Goal: Task Accomplishment & Management: Complete application form

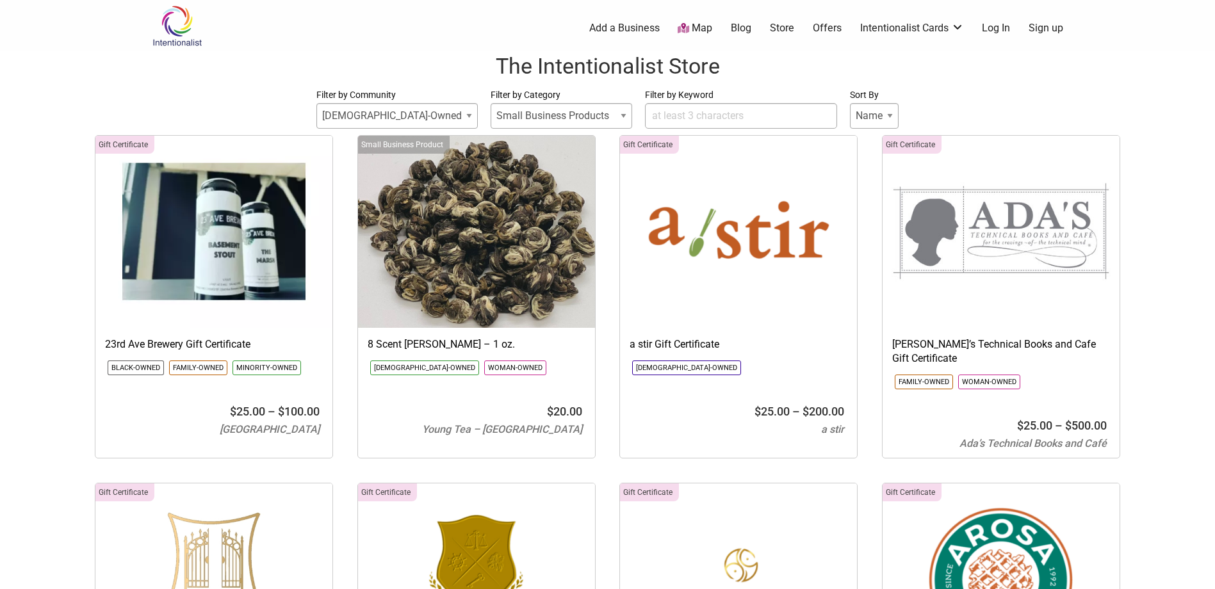
select select
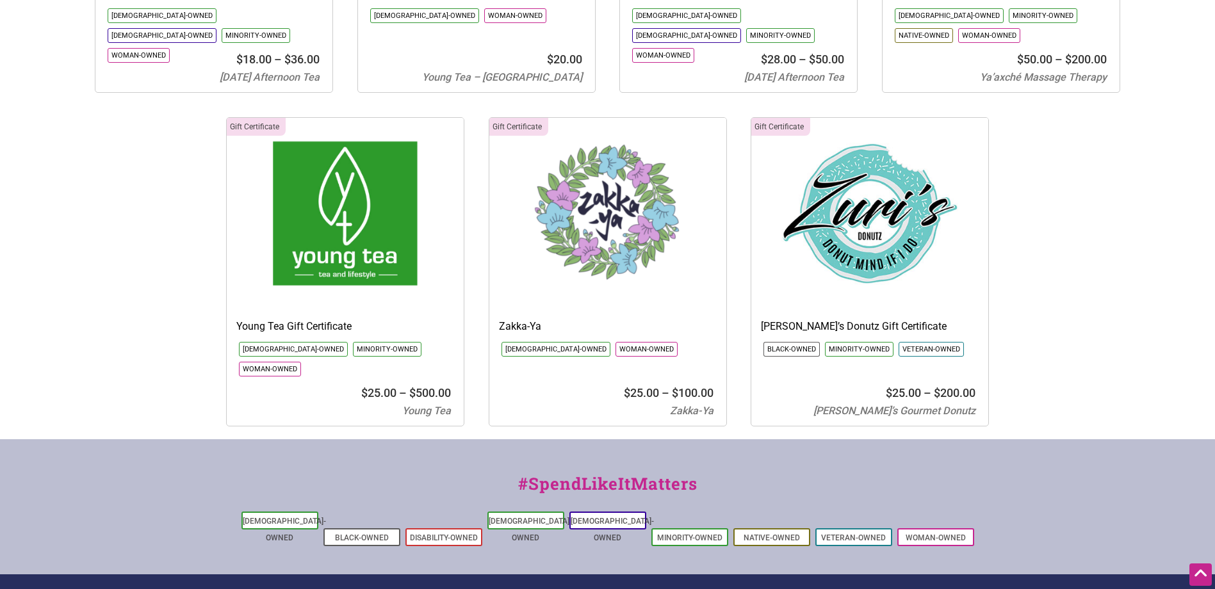
scroll to position [14199, 0]
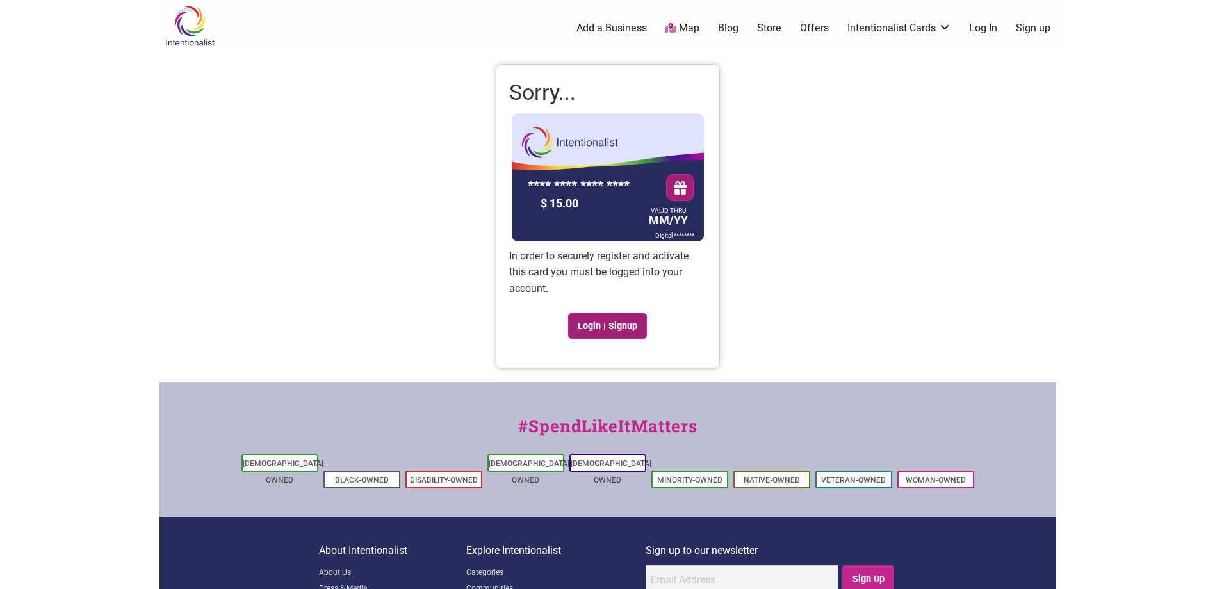
click at [615, 332] on link "Login | Signup" at bounding box center [607, 326] width 79 height 26
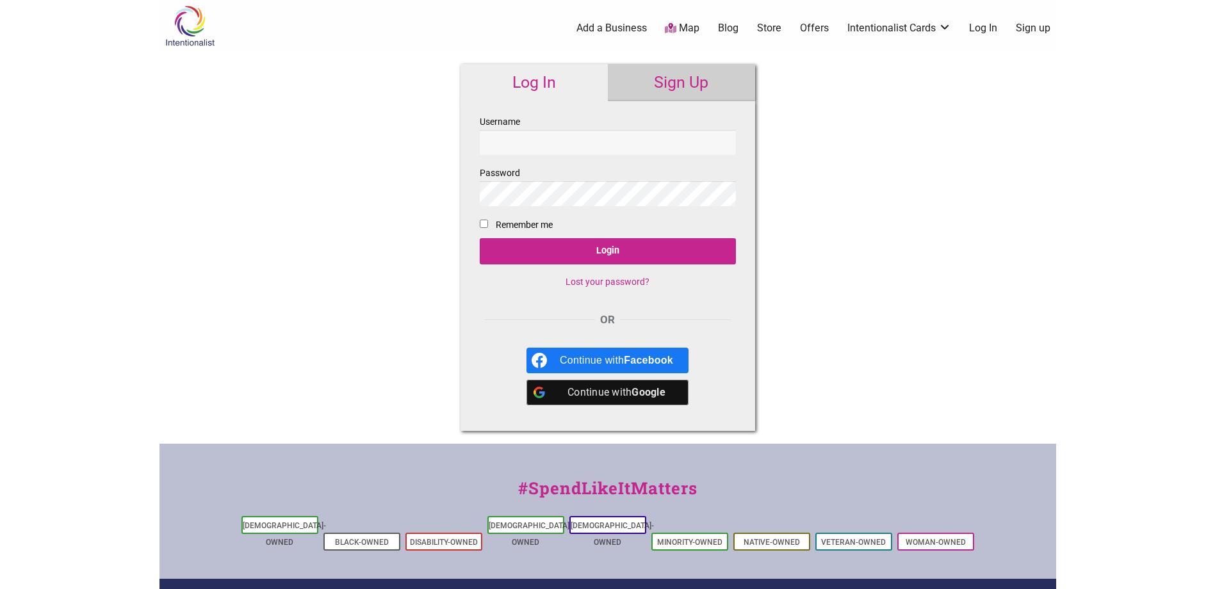
click at [644, 78] on link "Sign Up" at bounding box center [681, 82] width 147 height 37
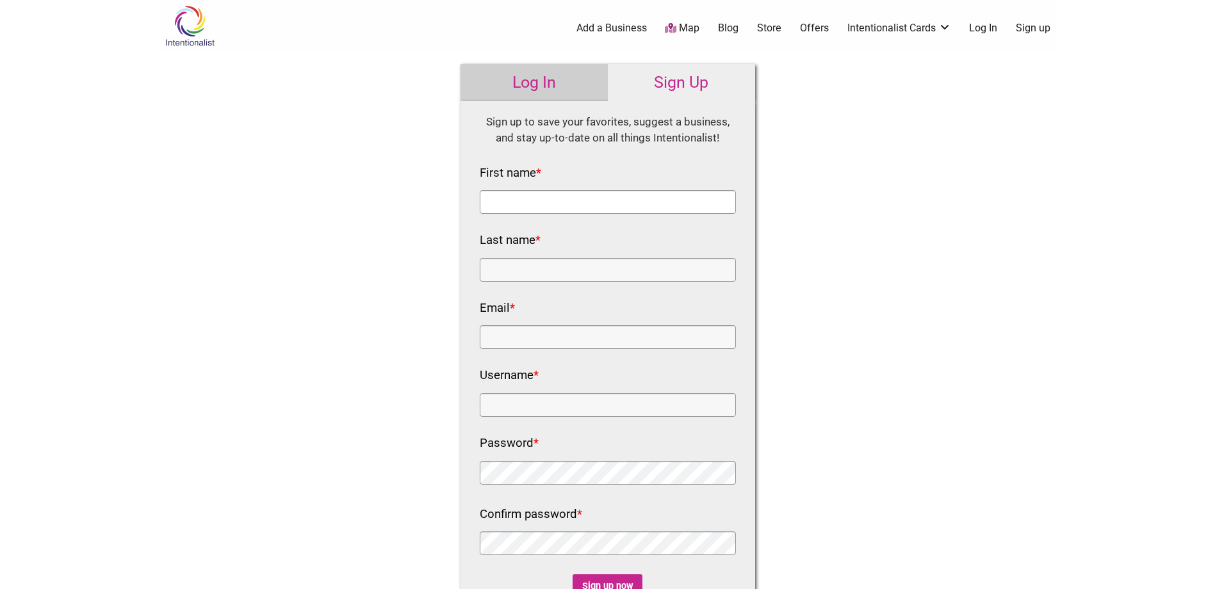
click at [560, 207] on input "First name *" at bounding box center [608, 202] width 256 height 24
type input "Brianna"
type input "Bonam"
type input "Brianna.Bonam@seattle.gov"
type input "B"
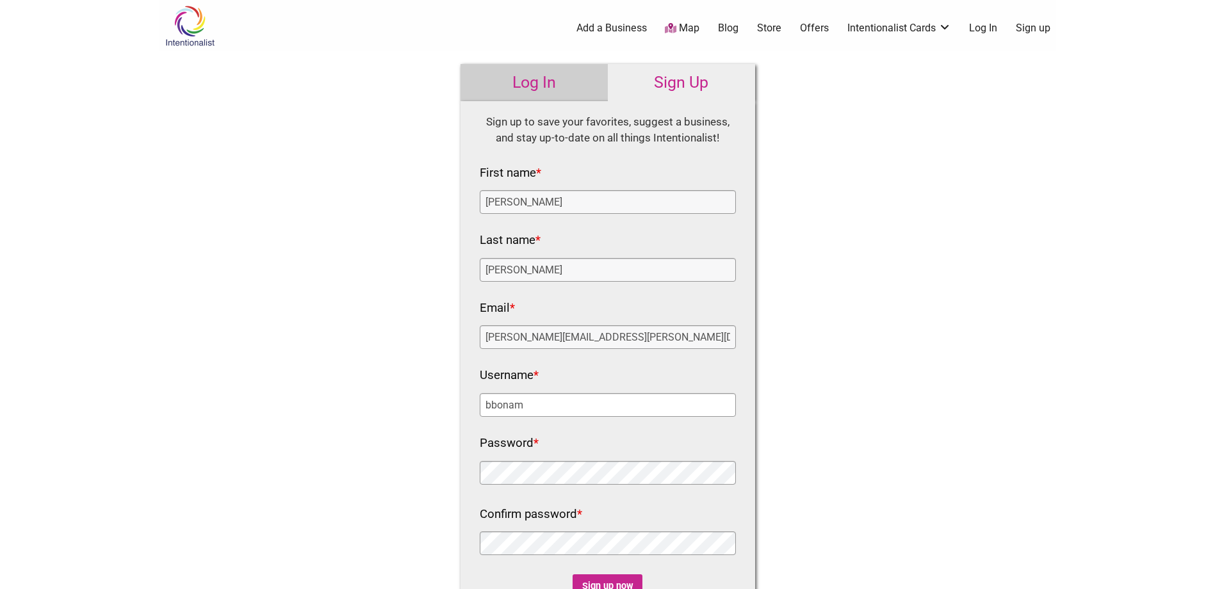
type input "bbonam"
click at [323, 471] on div "Intentionalist Spend like it matters 0 Add a Business Map Blog Store Offers Int…" at bounding box center [608, 502] width 897 height 1005
click at [507, 521] on label "Confirm password *" at bounding box center [531, 515] width 102 height 22
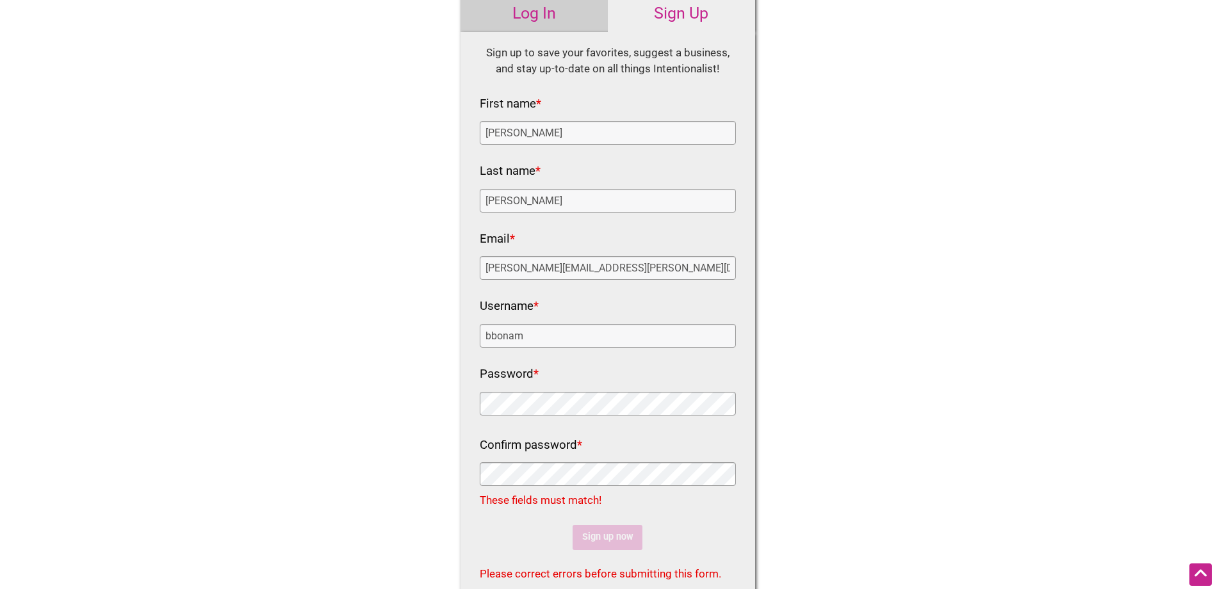
scroll to position [64, 0]
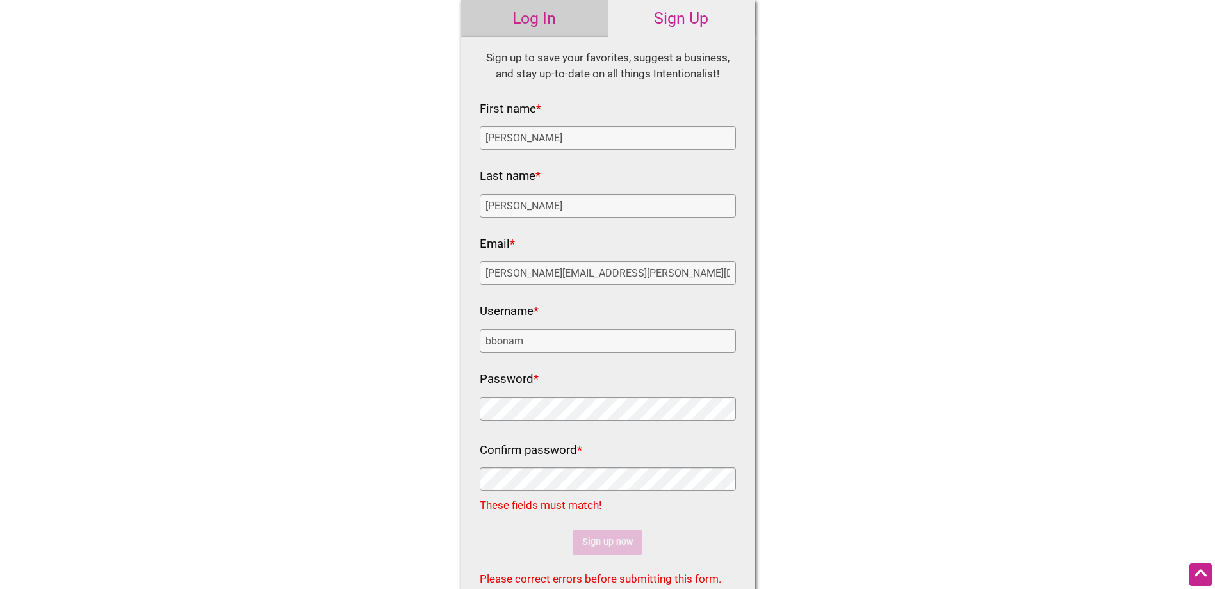
click at [427, 409] on div "Intentionalist Spend like it matters 0 Add a Business Map Blog Store Offers Int…" at bounding box center [608, 438] width 897 height 1005
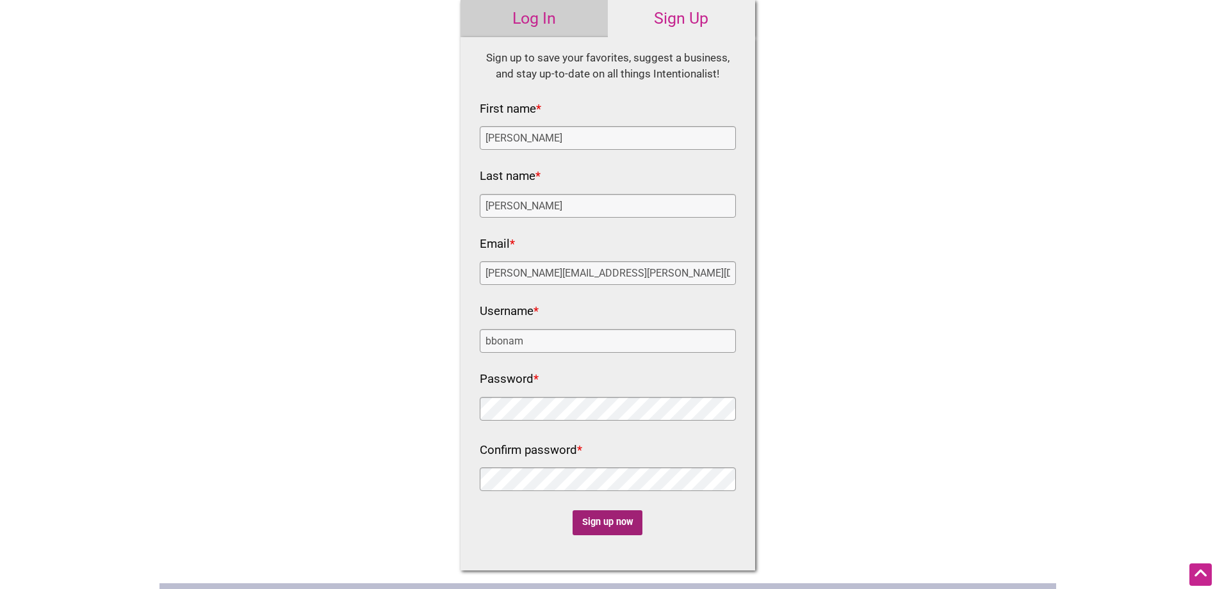
click at [607, 518] on input "Sign up now" at bounding box center [608, 523] width 70 height 25
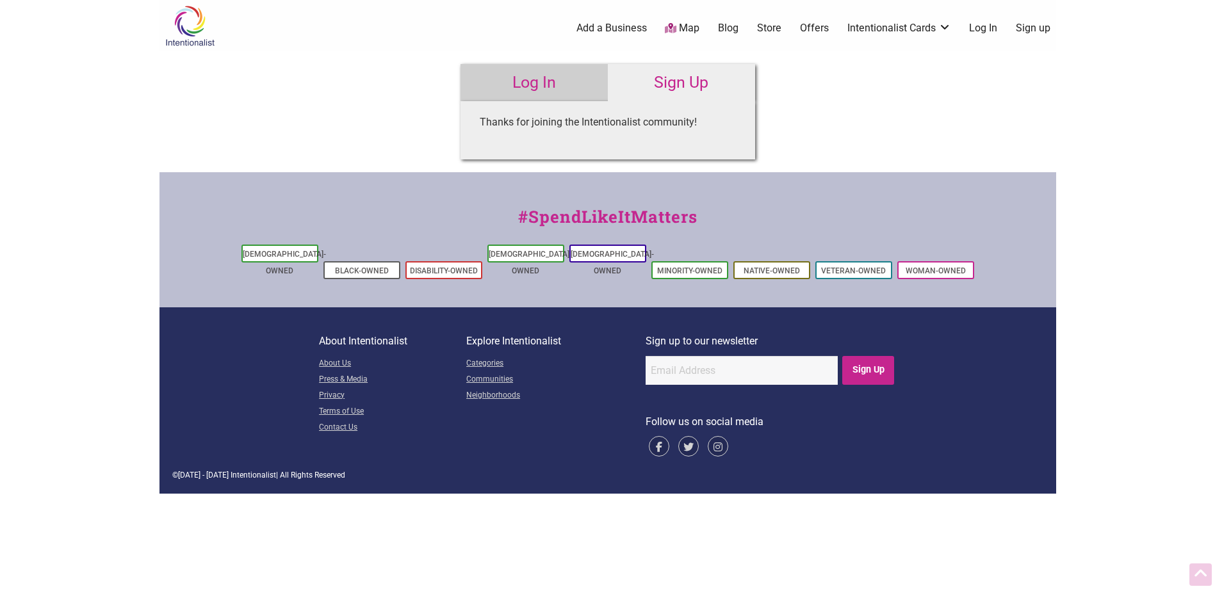
scroll to position [0, 0]
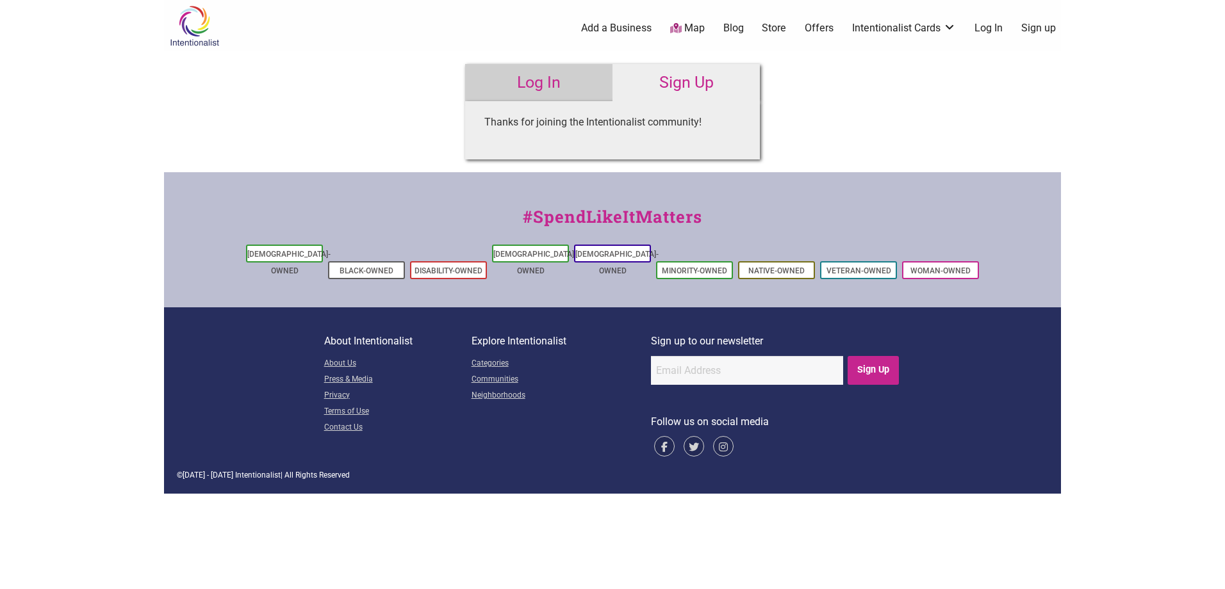
click at [1077, 315] on body "× Menu 0 Add a Business Map Blog Store Offers Intentionalist Cards Buy Black Ca…" at bounding box center [612, 294] width 1225 height 589
click at [555, 74] on link "Log In" at bounding box center [538, 82] width 147 height 37
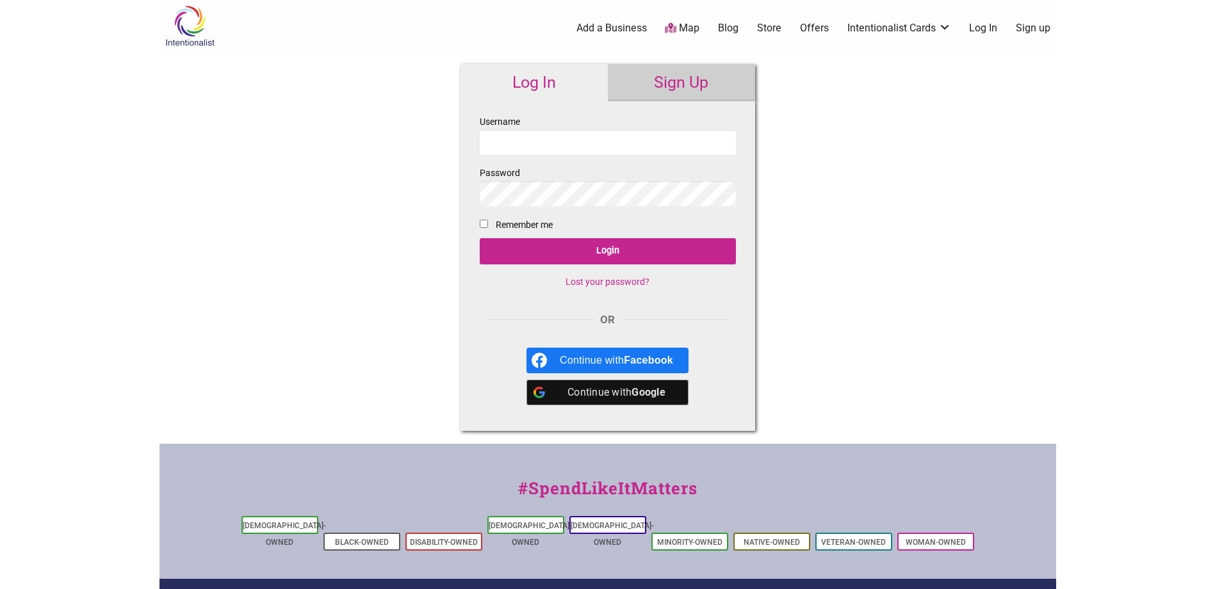
click at [554, 139] on input "Username" at bounding box center [608, 142] width 256 height 25
type input "B"
type input "bbonam"
click at [480, 238] on input "Login" at bounding box center [608, 251] width 256 height 26
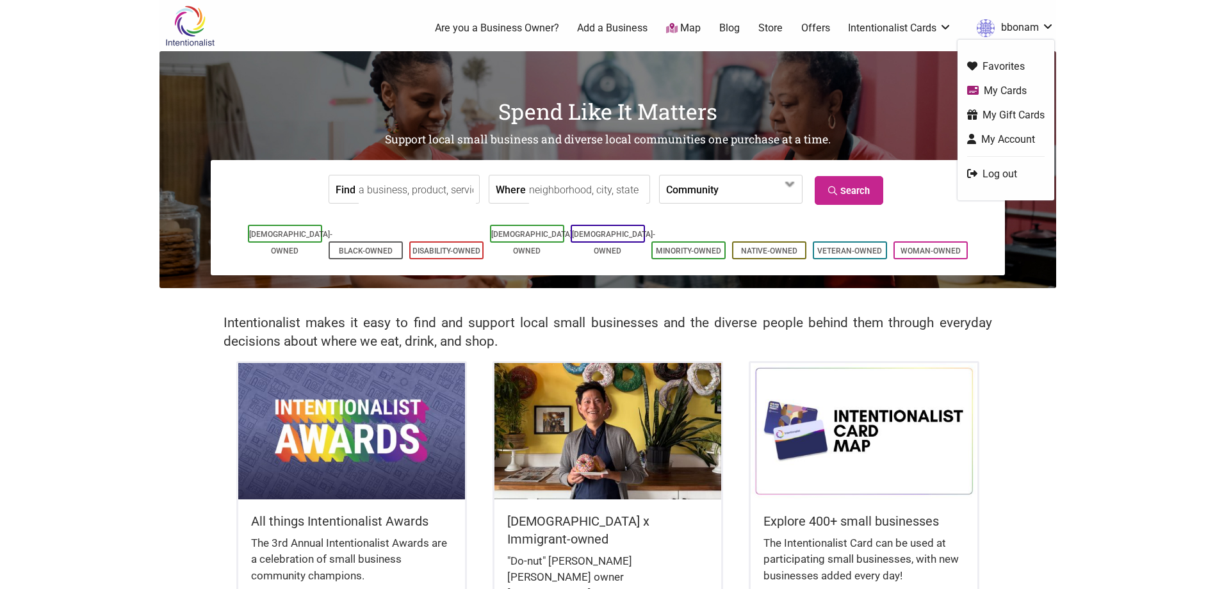
click at [1006, 88] on link "My Cards" at bounding box center [1006, 90] width 78 height 15
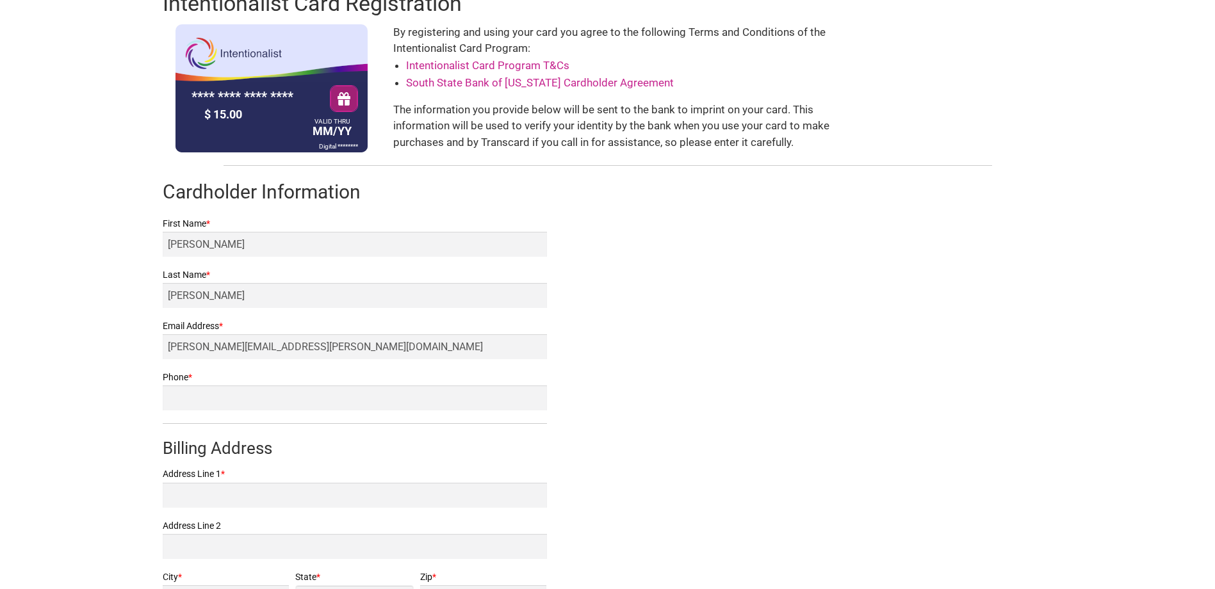
scroll to position [192, 0]
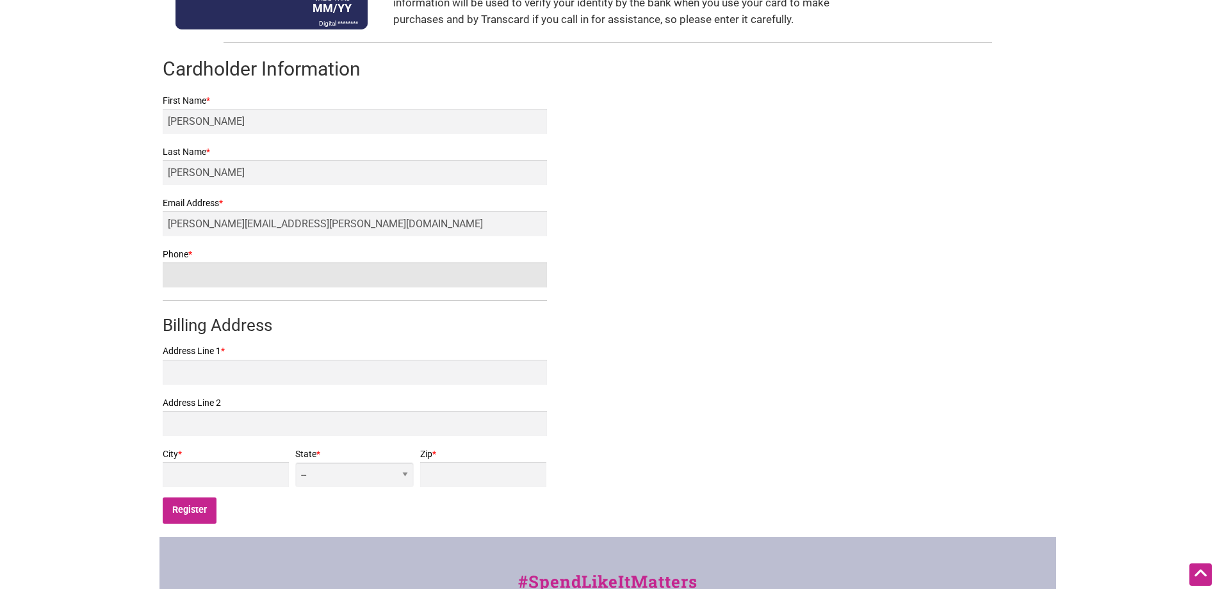
click at [254, 277] on input "Phone *" at bounding box center [355, 275] width 384 height 25
type input "2069627803"
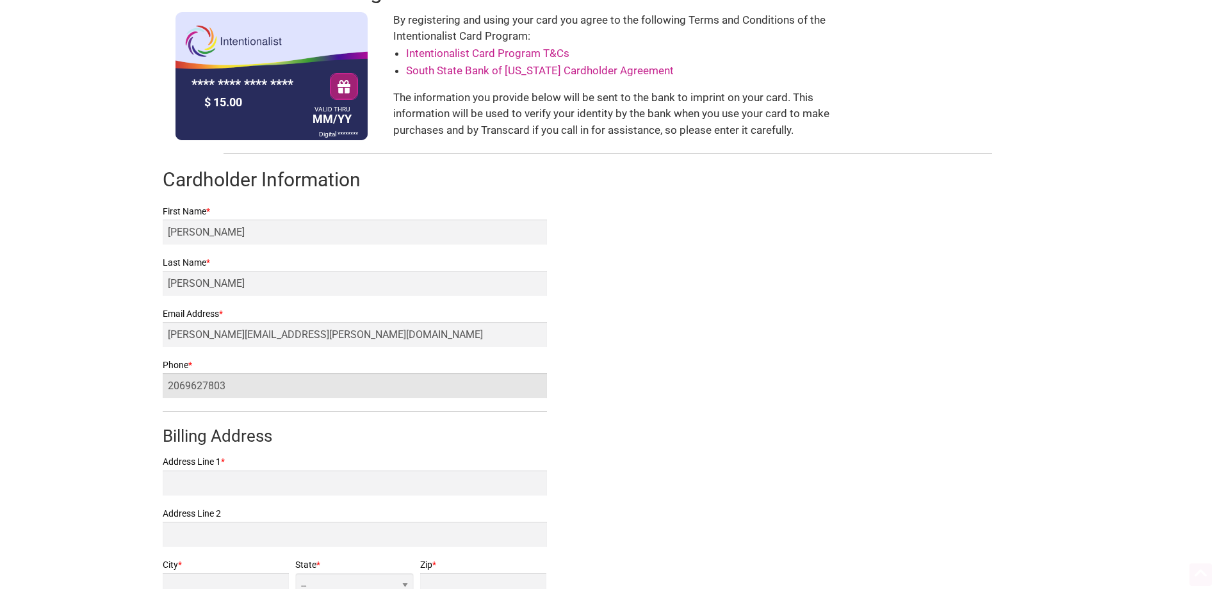
scroll to position [320, 0]
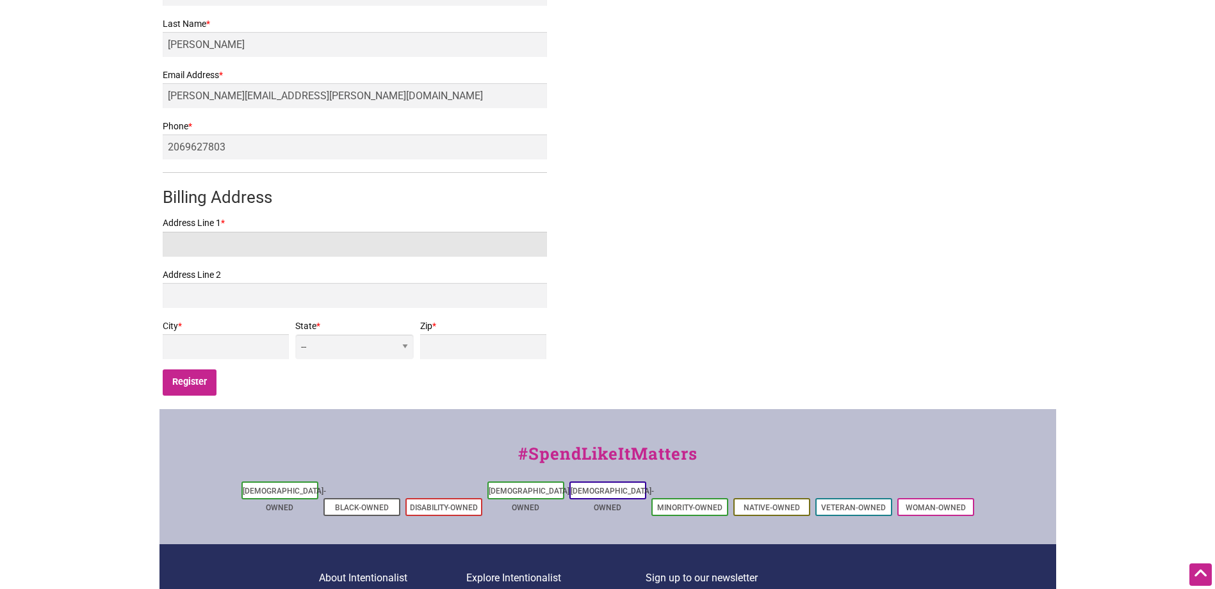
click at [261, 245] on input "Address Line 1 *" at bounding box center [355, 244] width 384 height 25
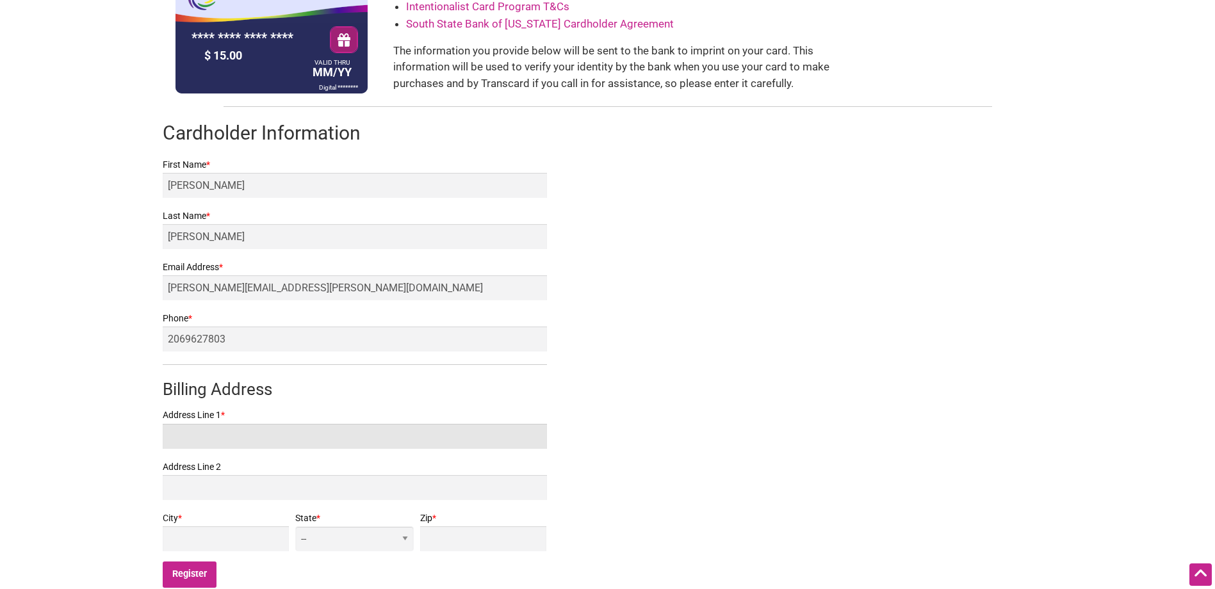
scroll to position [192, 0]
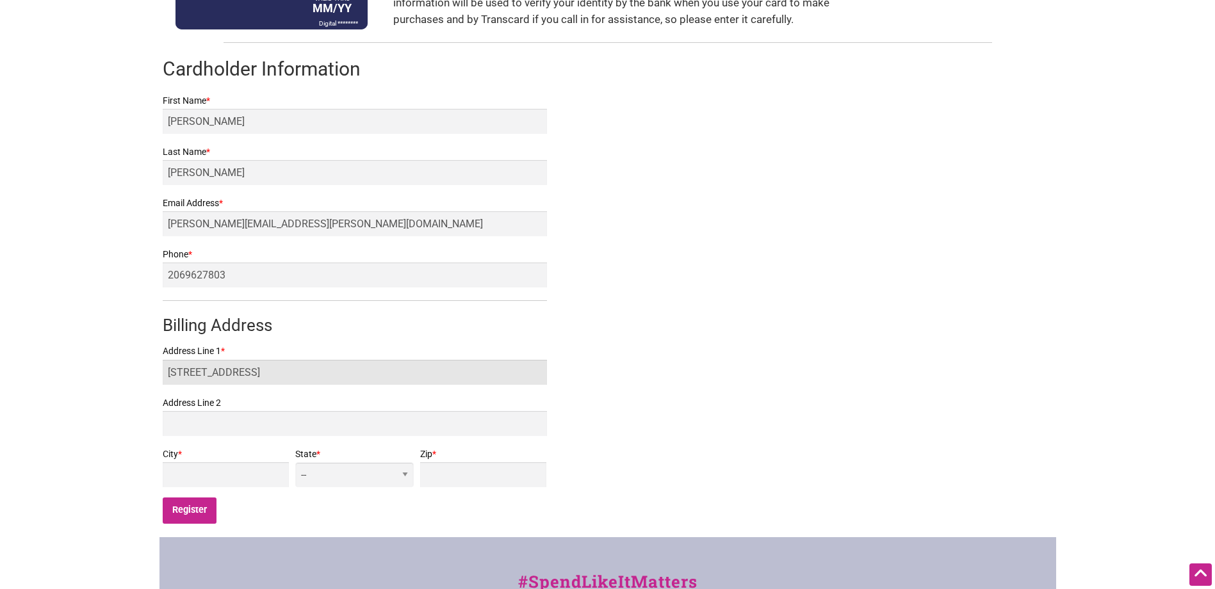
type input "[STREET_ADDRESS]"
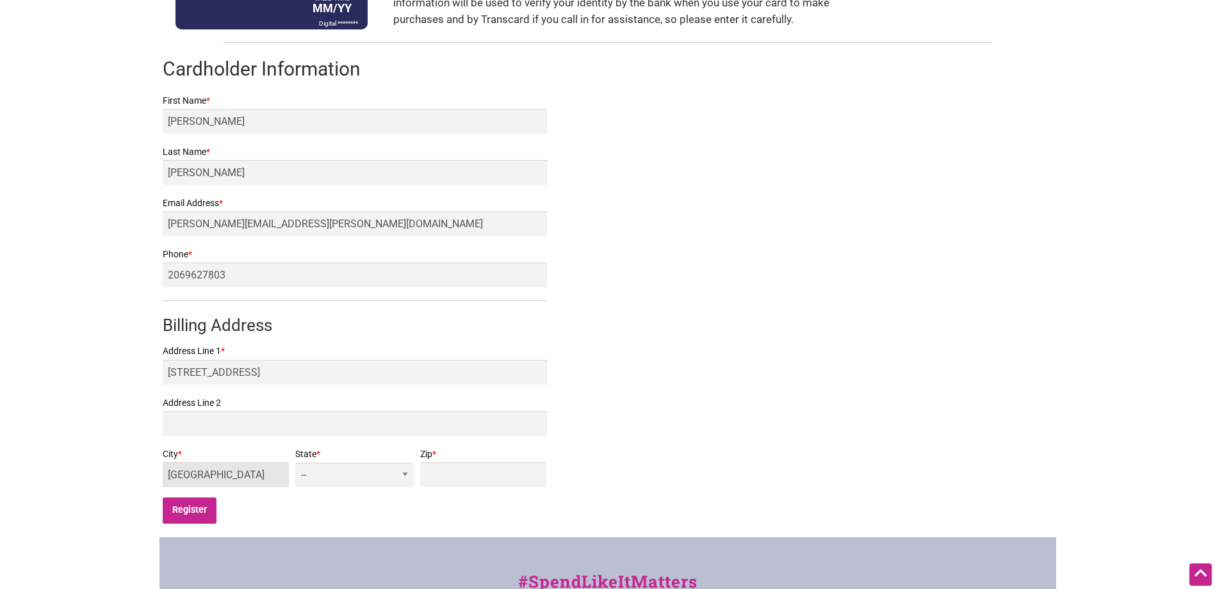
type input "[GEOGRAPHIC_DATA]"
select select "WA"
type input "98168"
click at [194, 518] on input "Register" at bounding box center [190, 511] width 54 height 26
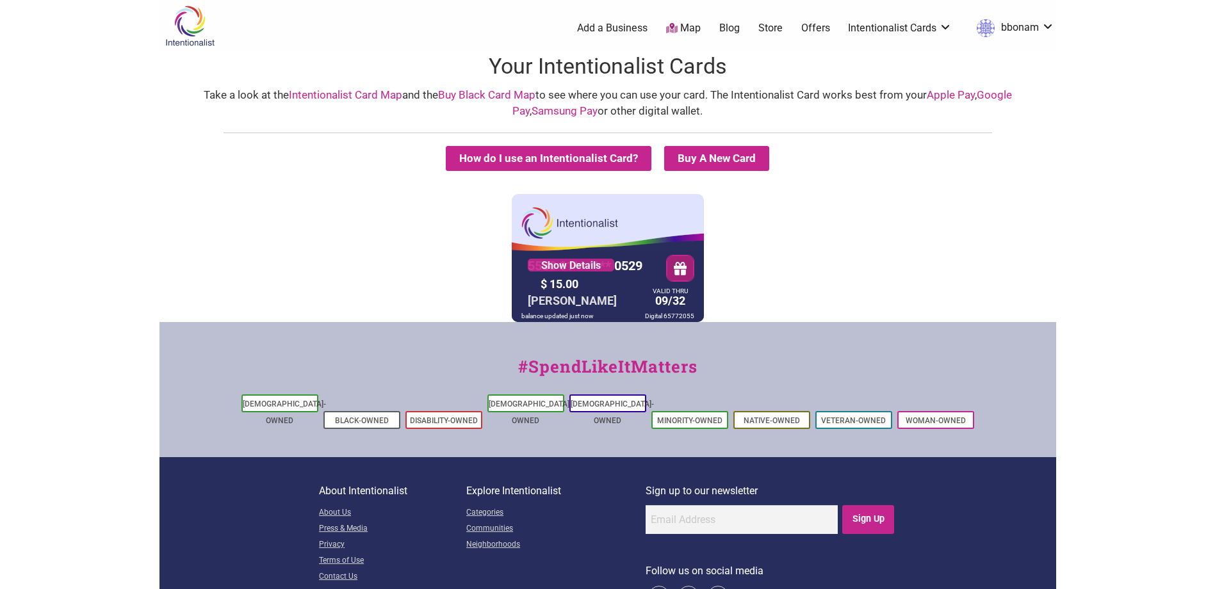
drag, startPoint x: 990, startPoint y: 76, endPoint x: 978, endPoint y: 67, distance: 15.1
drag, startPoint x: 978, startPoint y: 67, endPoint x: 812, endPoint y: 246, distance: 244.8
click at [812, 246] on div "5530 01** **** 0529 Show Details $ 15.00 [PERSON_NAME] VALID THRU 09/32 balance…" at bounding box center [608, 258] width 890 height 128
drag, startPoint x: 813, startPoint y: 243, endPoint x: 870, endPoint y: 147, distance: 112.3
click at [826, 218] on div "5530 01** **** 0529 Show Details $ 15.00 [PERSON_NAME] VALID THRU 09/32 balance…" at bounding box center [608, 258] width 890 height 128
